Goal: Task Accomplishment & Management: Use online tool/utility

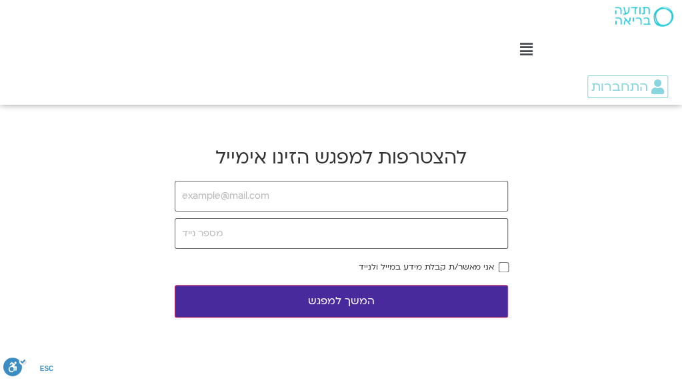
type input "ט"
type input "[EMAIL_ADDRESS][DOMAIN_NAME]"
click at [312, 218] on input "tel" at bounding box center [341, 233] width 333 height 31
type input "0505842904"
click at [455, 285] on button "המשך למפגש" at bounding box center [341, 301] width 333 height 33
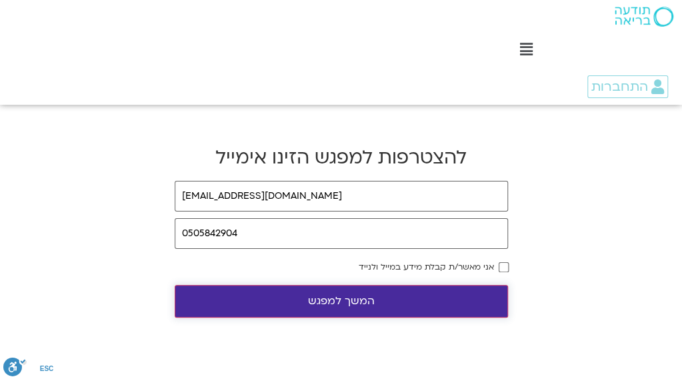
click at [327, 285] on button "המשך למפגש" at bounding box center [341, 301] width 333 height 33
